Goal: Task Accomplishment & Management: Manage account settings

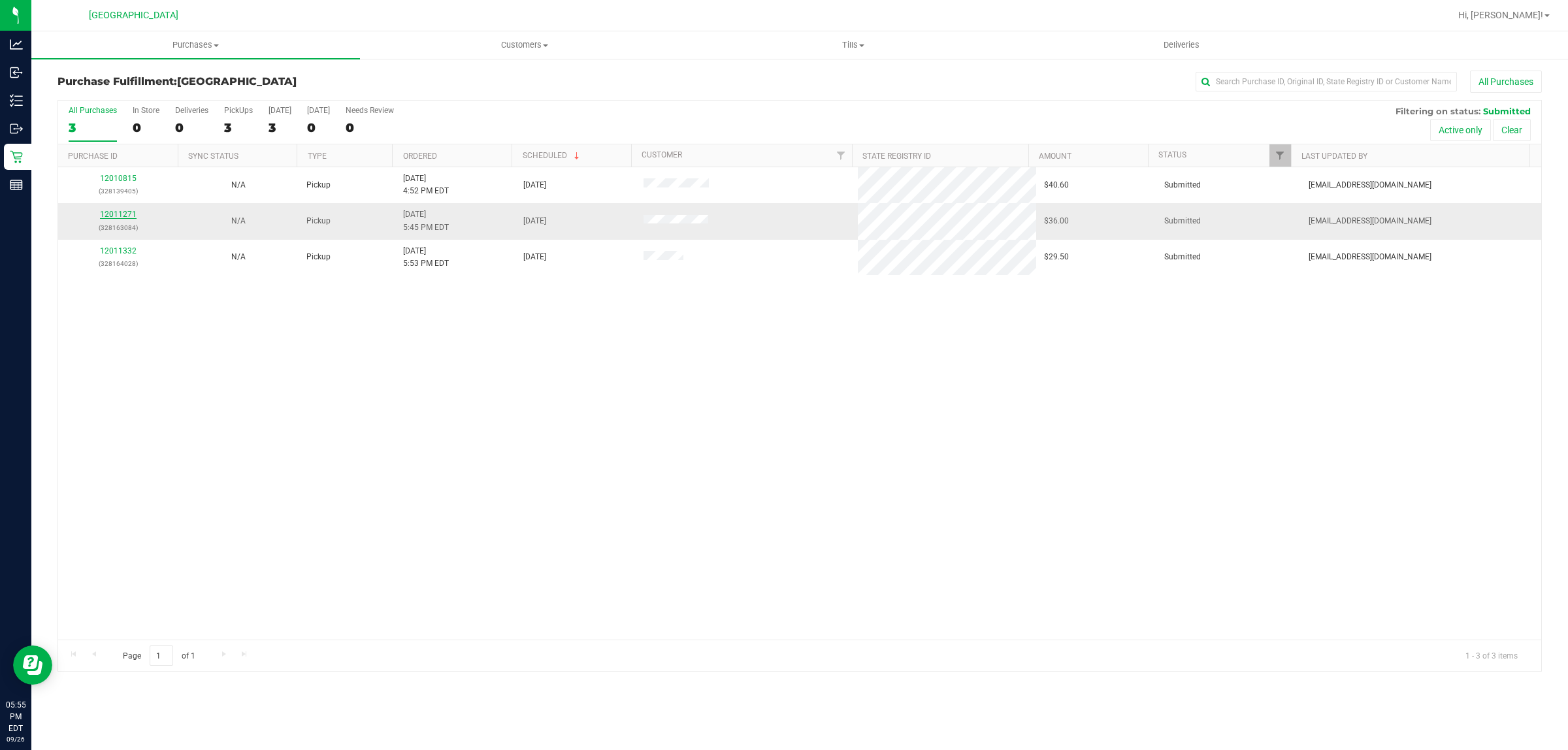
click at [123, 217] on link "12011271" at bounding box center [118, 214] width 37 height 9
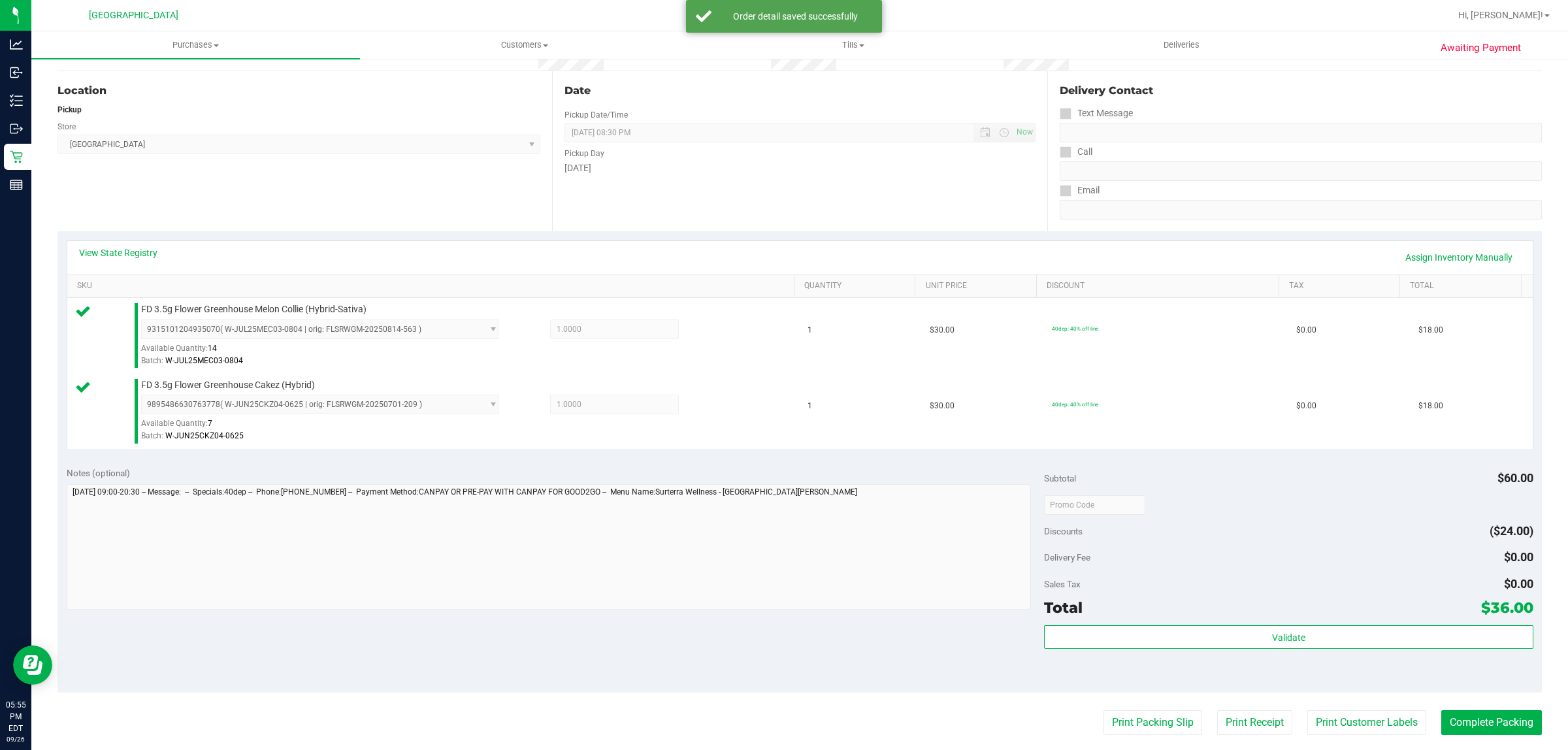
scroll to position [394, 0]
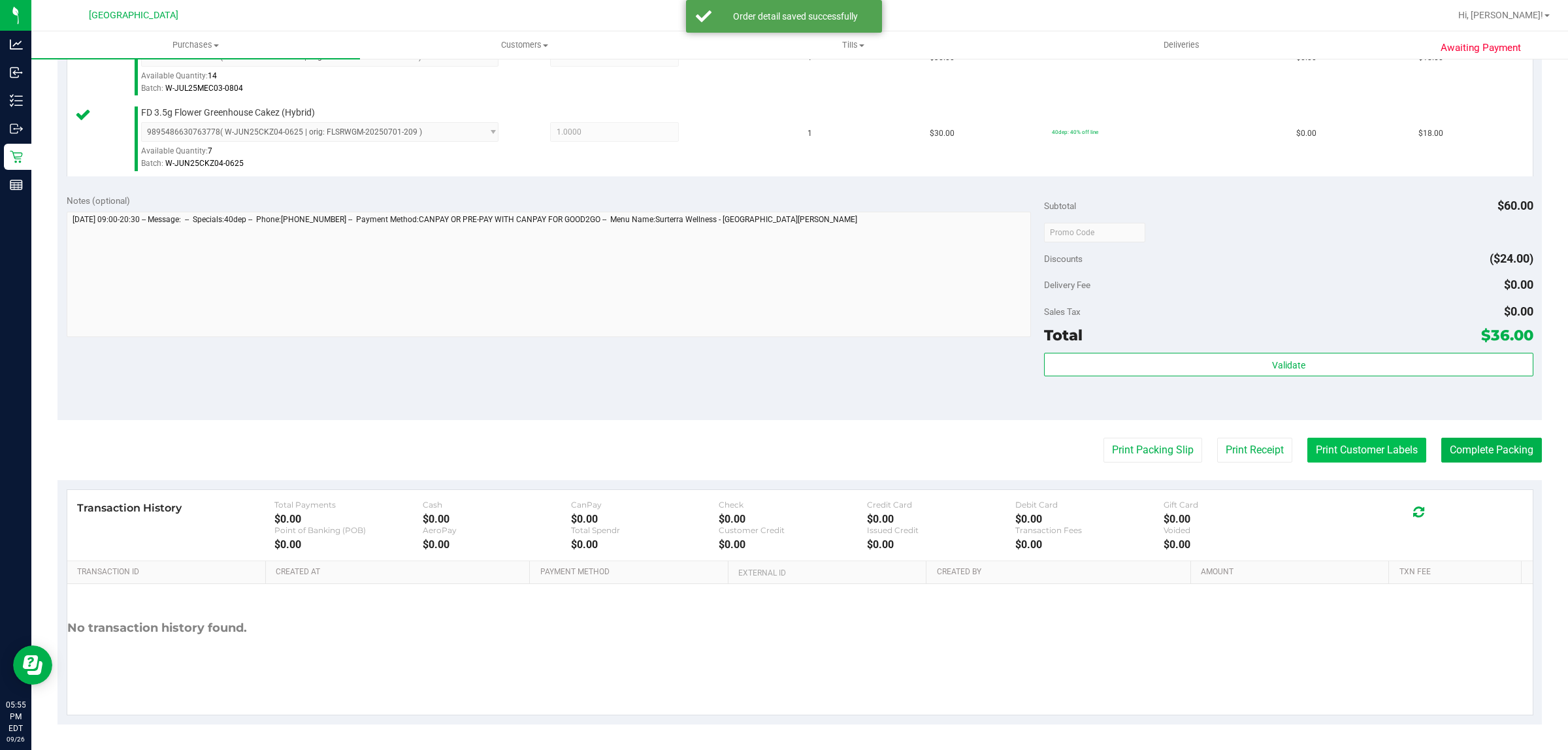
click at [1332, 455] on button "Print Customer Labels" at bounding box center [1366, 449] width 119 height 25
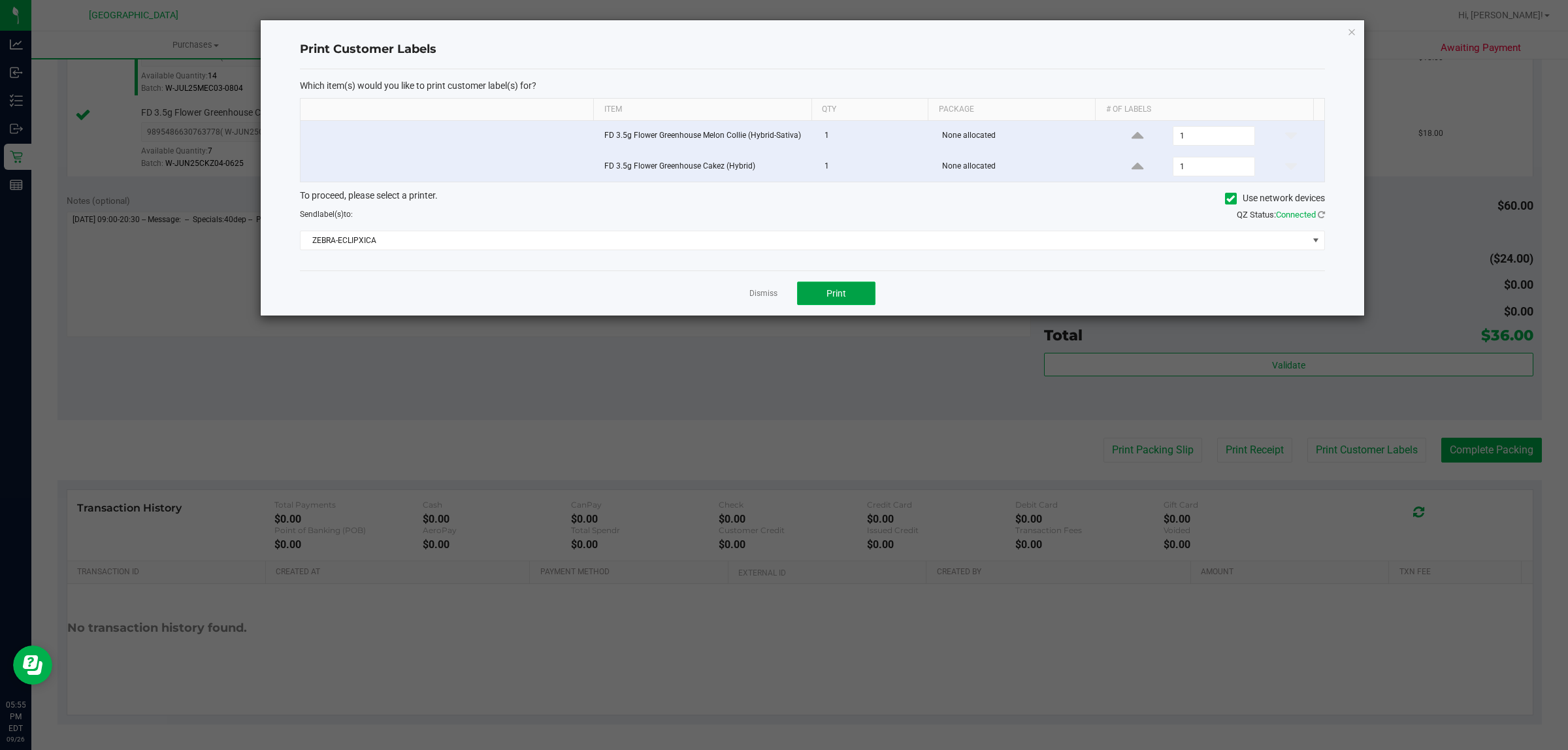
click at [851, 296] on button "Print" at bounding box center [836, 294] width 78 height 24
click at [761, 293] on link "Dismiss" at bounding box center [763, 293] width 28 height 11
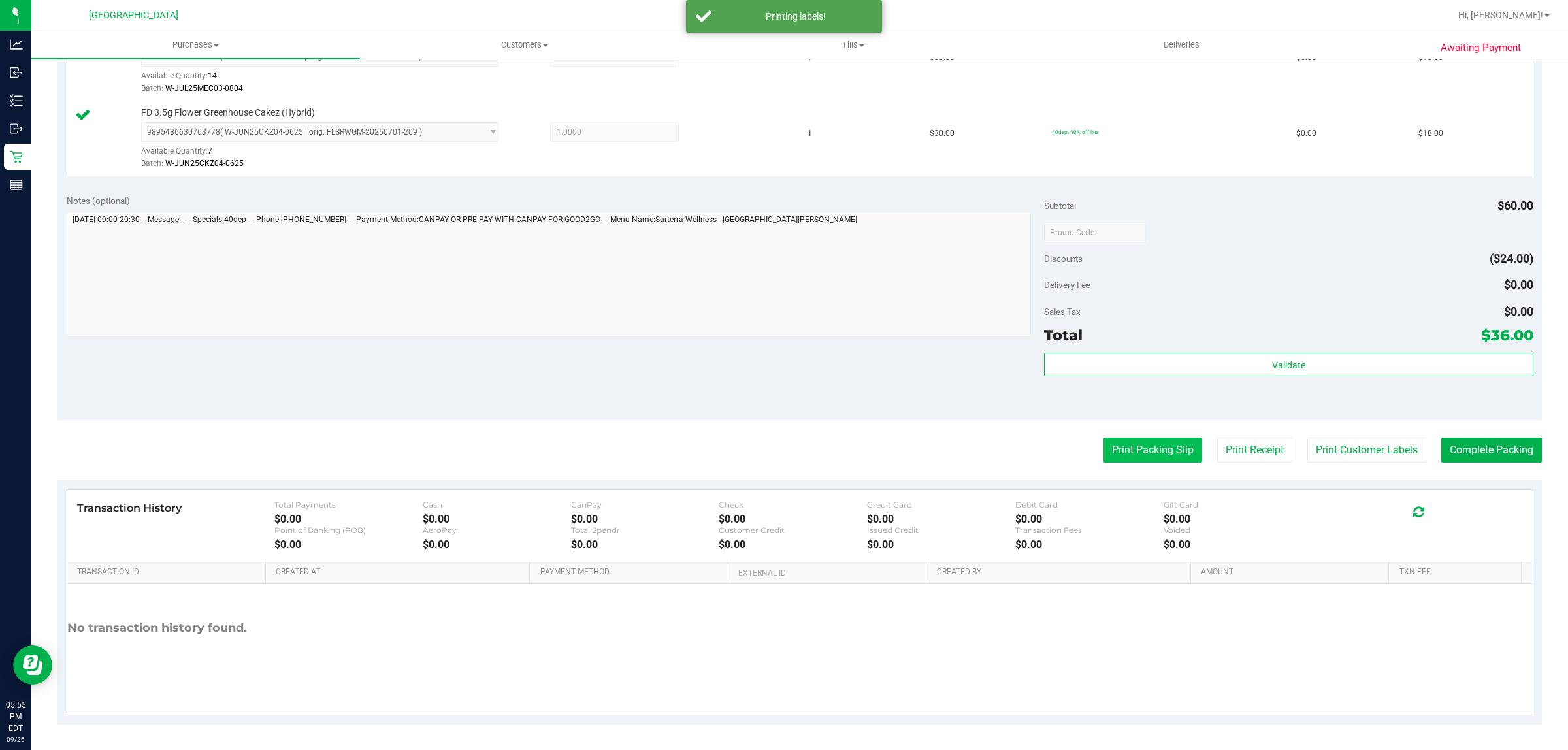
click at [1166, 459] on button "Print Packing Slip" at bounding box center [1153, 449] width 99 height 25
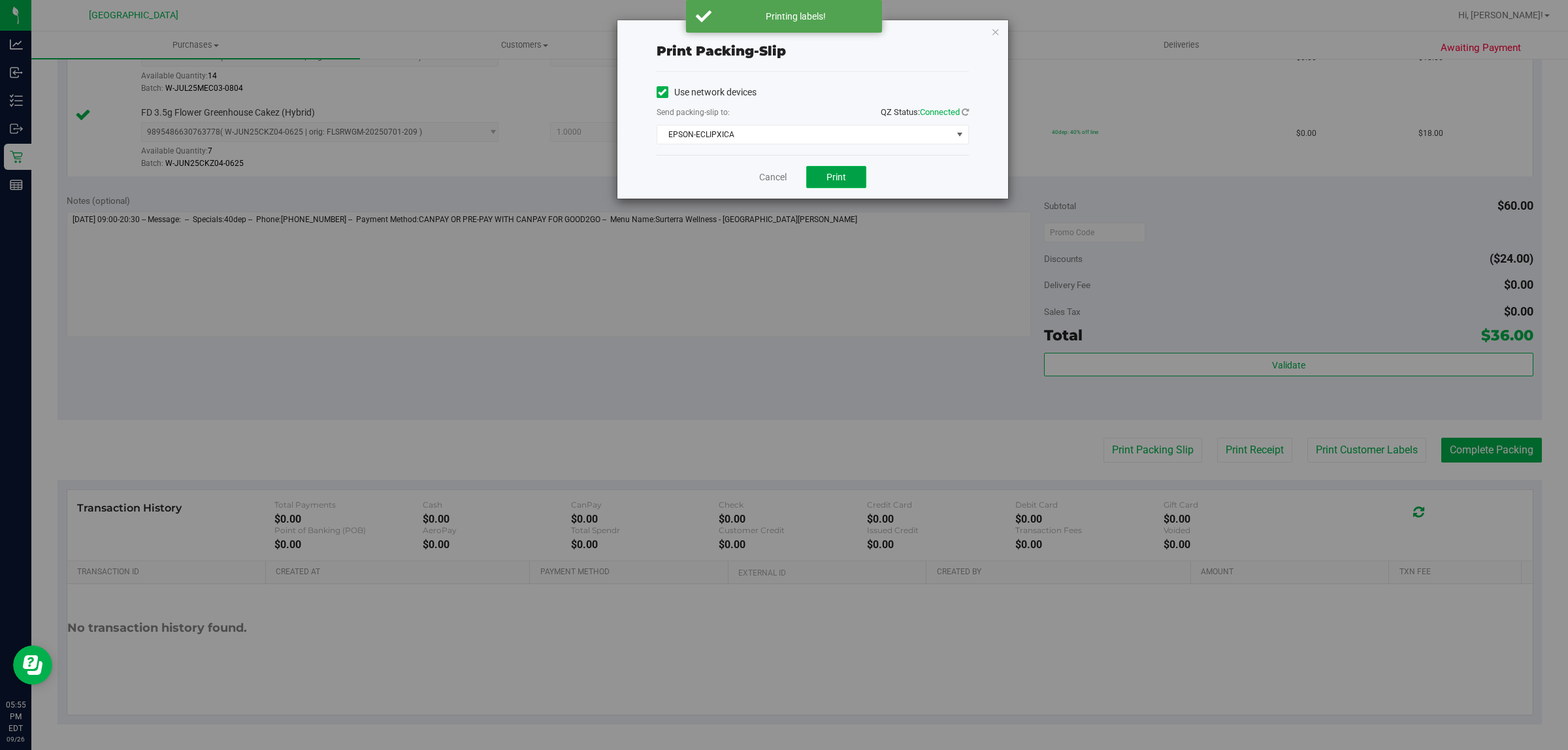
click at [855, 184] on button "Print" at bounding box center [836, 177] width 60 height 22
click at [772, 180] on link "Cancel" at bounding box center [773, 177] width 28 height 14
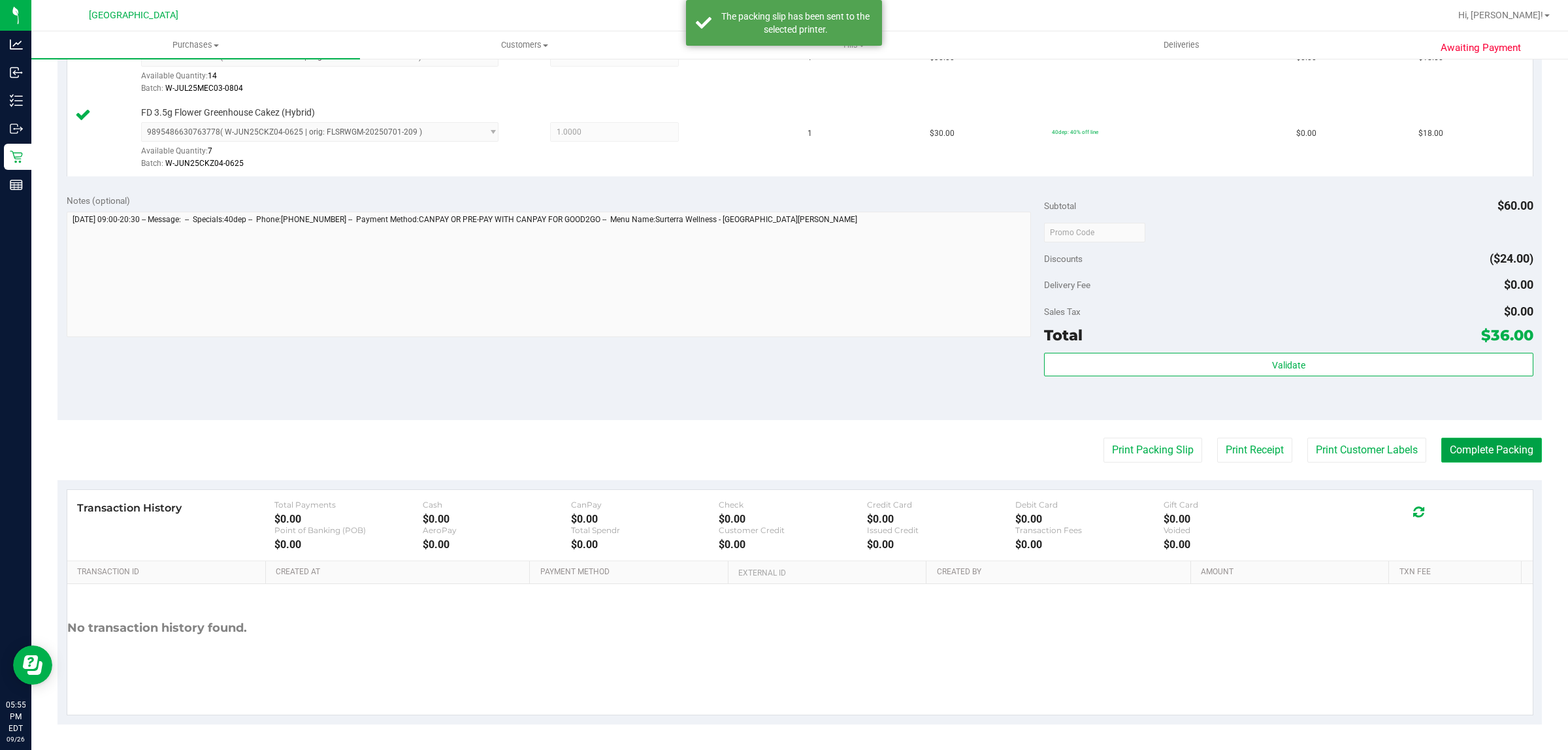
click at [1458, 442] on button "Complete Packing" at bounding box center [1492, 449] width 101 height 25
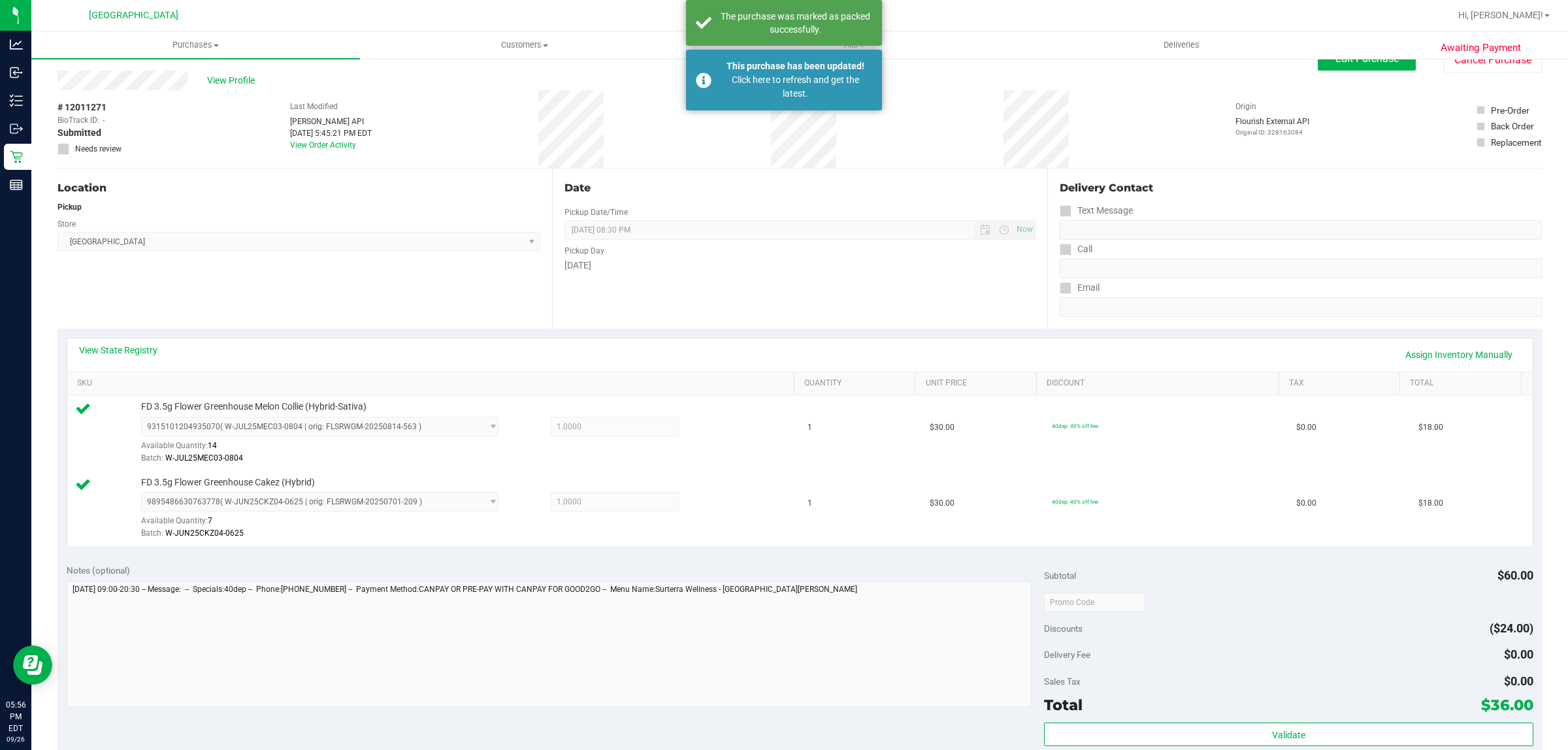
scroll to position [0, 0]
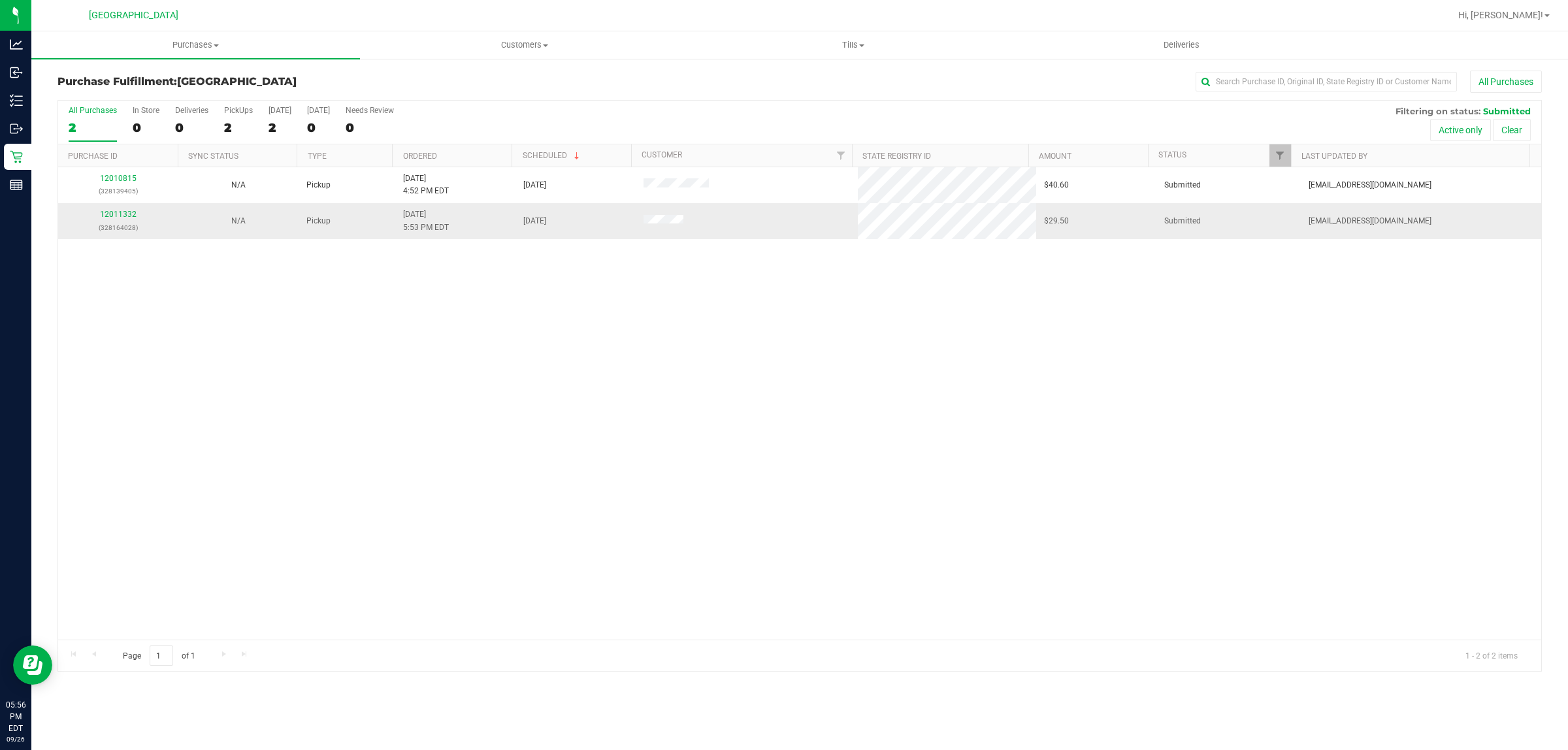
click at [139, 221] on div "12011332 (328164028)" at bounding box center [119, 221] width 105 height 25
click at [132, 218] on link "12011332" at bounding box center [118, 214] width 37 height 9
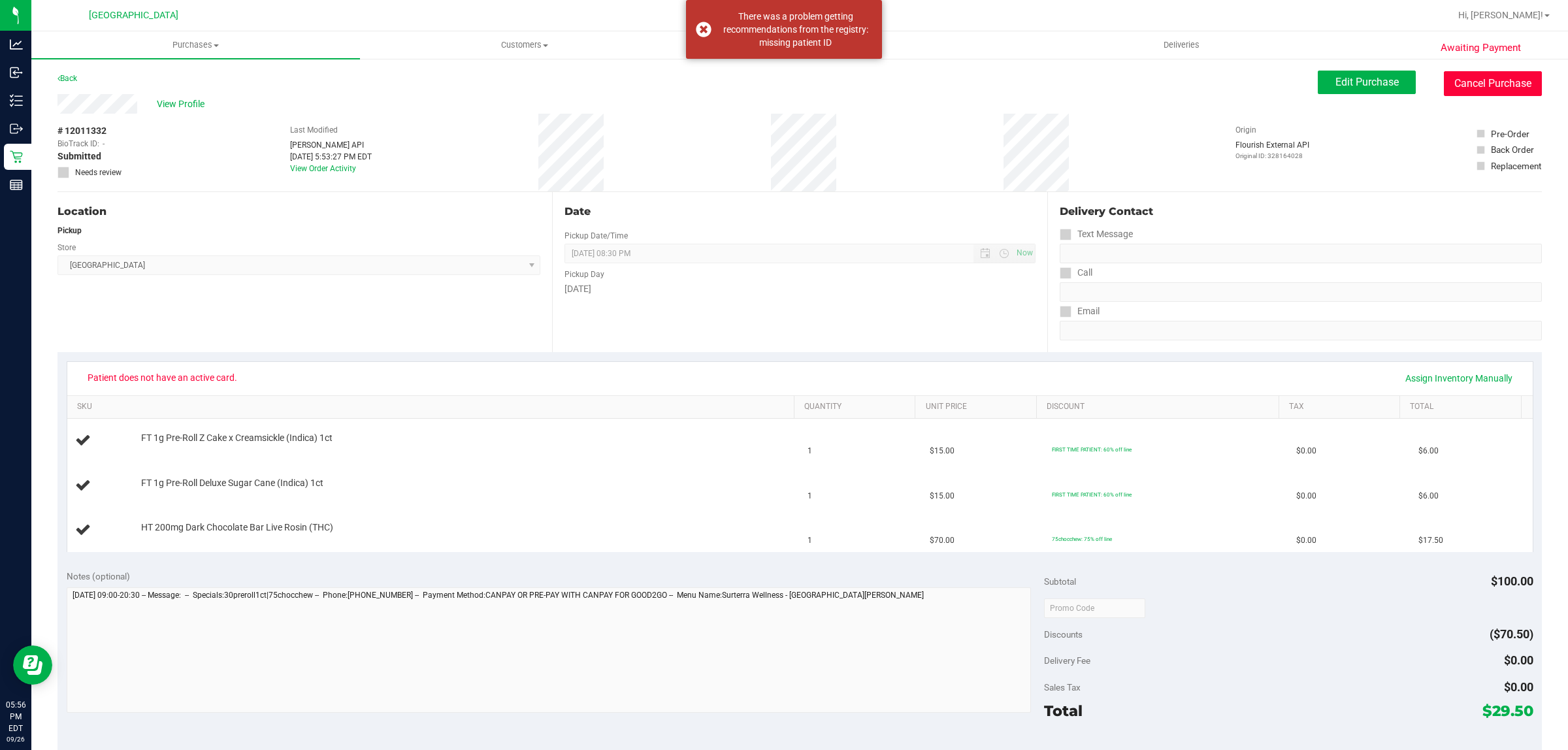
click at [1480, 95] on button "Cancel Purchase" at bounding box center [1492, 83] width 98 height 25
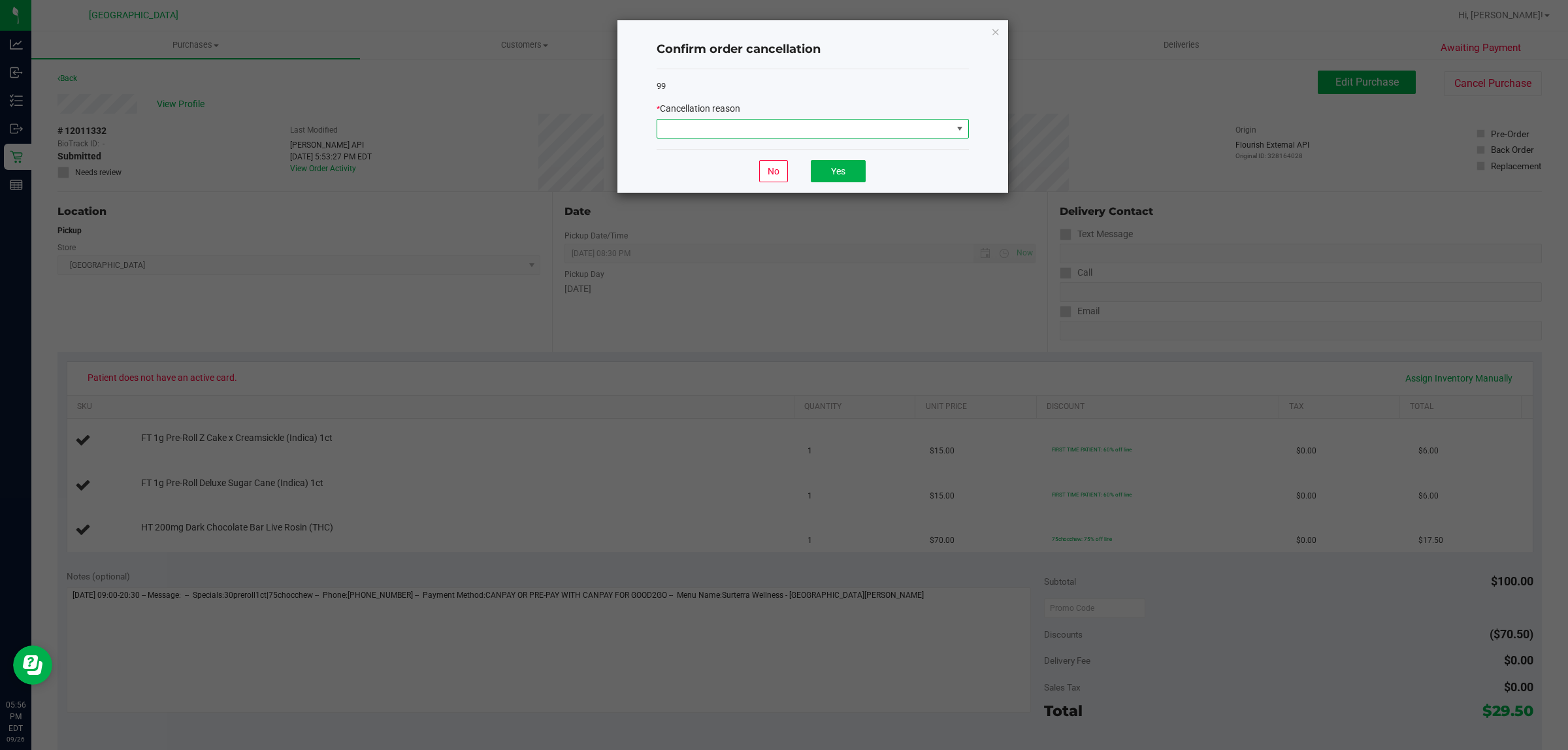
click at [858, 122] on span at bounding box center [804, 129] width 295 height 18
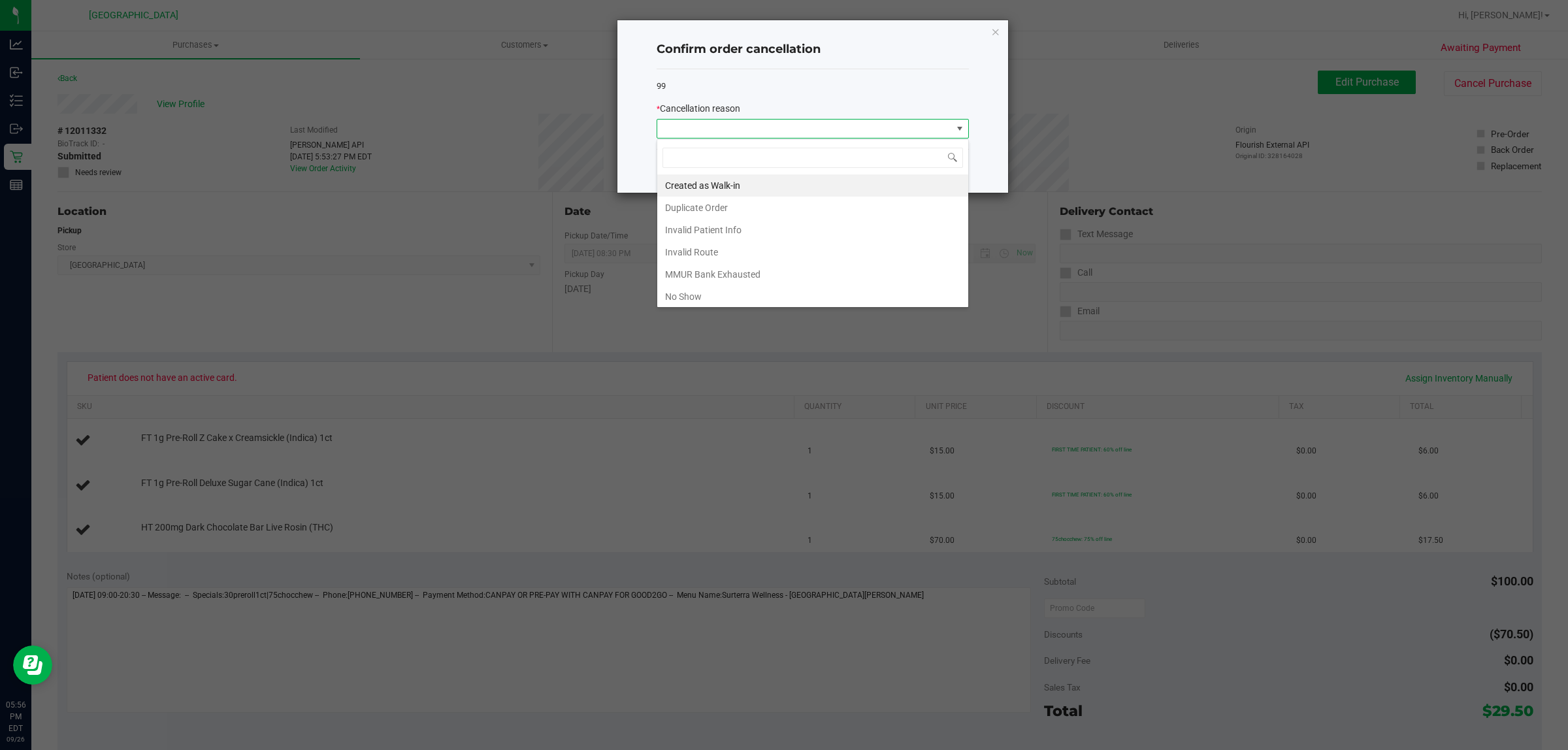
scroll to position [20, 312]
click at [752, 298] on li "No Show" at bounding box center [812, 297] width 311 height 22
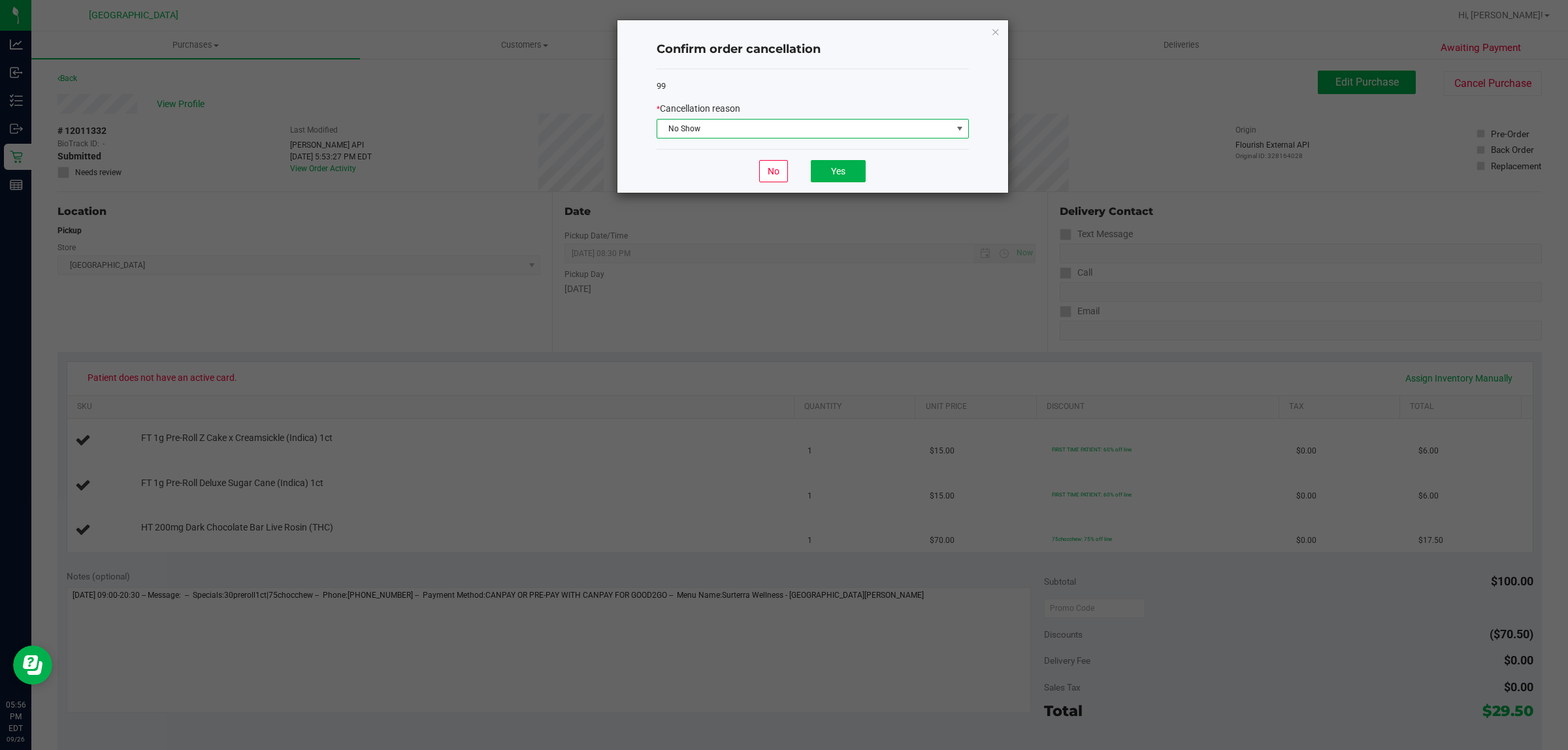
click at [874, 113] on div "* Cancellation reason" at bounding box center [813, 109] width 313 height 14
click at [871, 128] on span "No Show" at bounding box center [804, 129] width 295 height 18
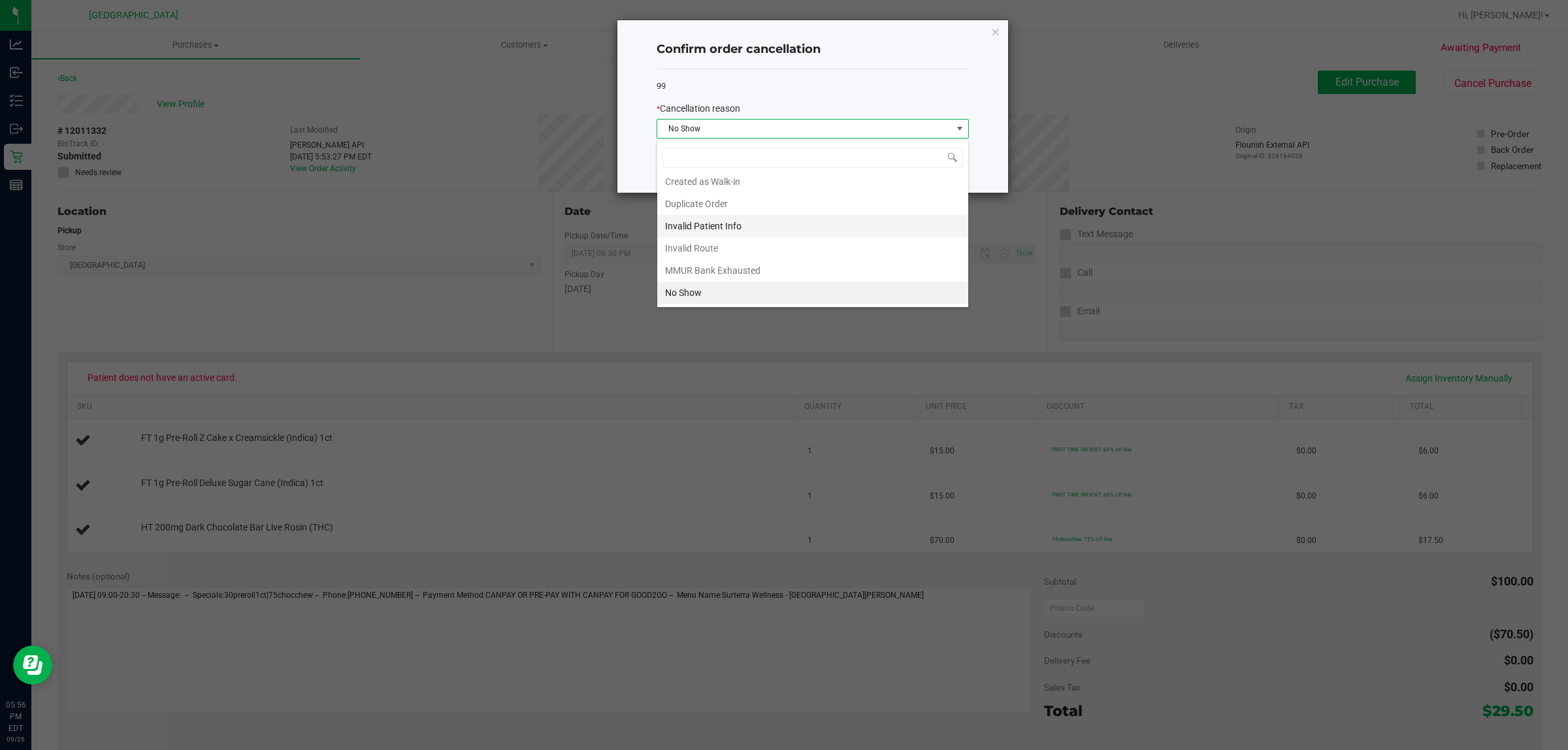
click at [750, 229] on li "Invalid Patient Info" at bounding box center [812, 226] width 311 height 22
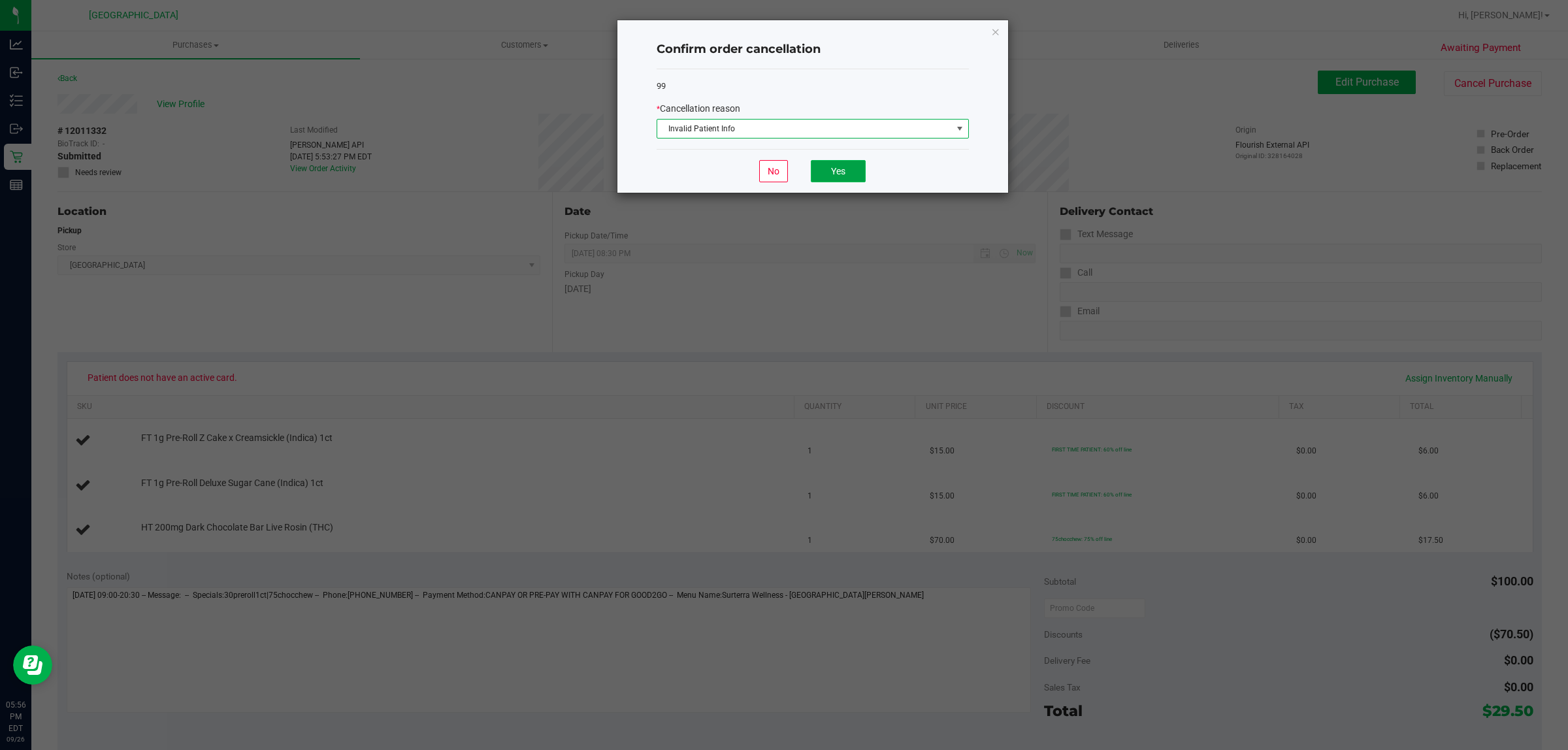
click at [832, 163] on button "Yes" at bounding box center [837, 171] width 54 height 22
